Goal: Check status: Check status

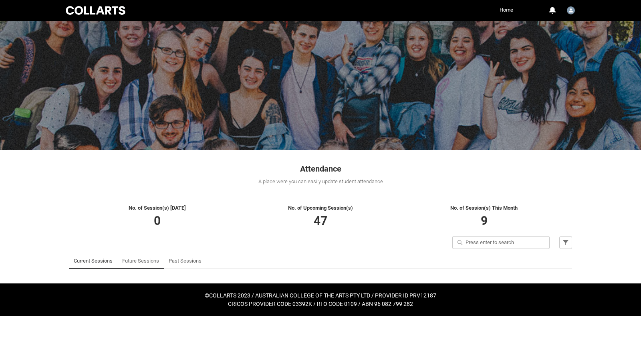
click at [137, 262] on link "Future Sessions" at bounding box center [140, 261] width 37 height 16
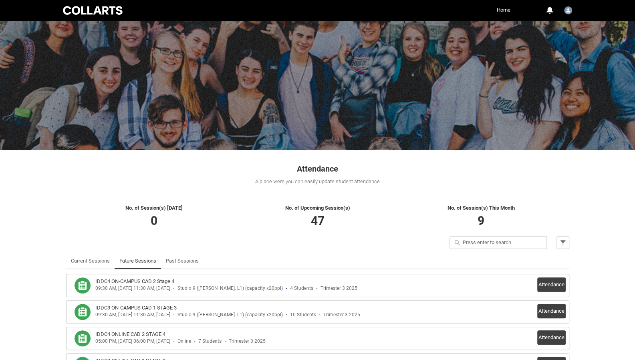
click at [161, 281] on h3 "IDDC4 ON-CAMPUS CAD 2 Stage 4" at bounding box center [134, 281] width 79 height 8
click at [550, 280] on button "Attendance" at bounding box center [551, 284] width 28 height 14
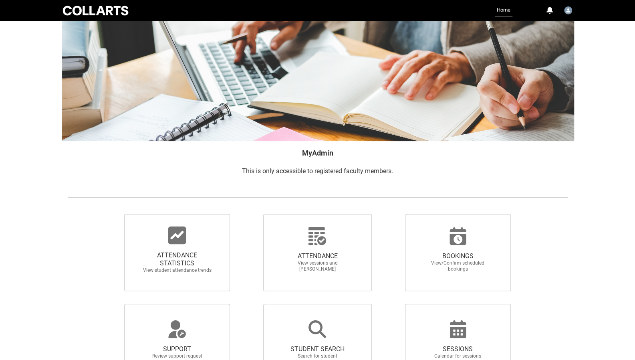
scroll to position [81, 0]
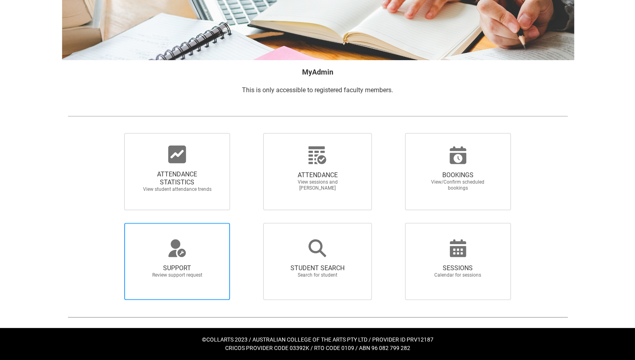
click at [174, 268] on span "SUPPORT" at bounding box center [177, 268] width 71 height 8
click at [111, 223] on input "SUPPORT Review support request" at bounding box center [111, 222] width 0 height 0
radio input "true"
